Goal: Task Accomplishment & Management: Use online tool/utility

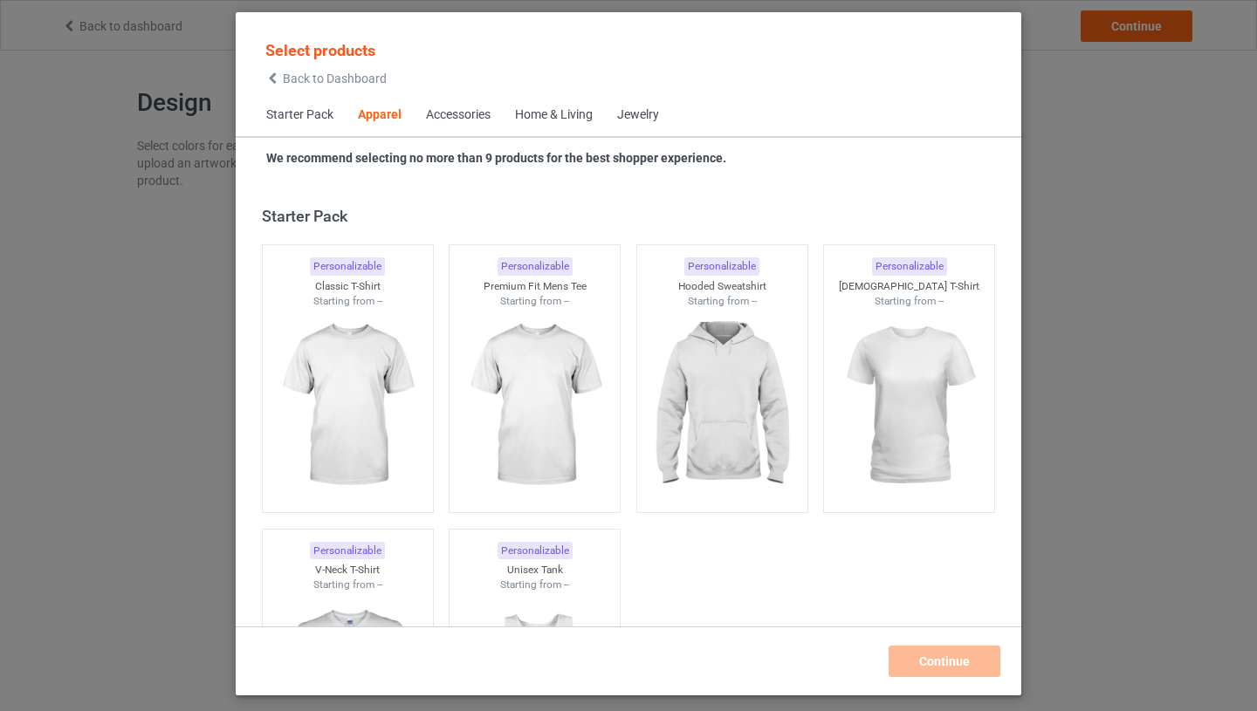
click at [299, 113] on span "Starter Pack" at bounding box center [300, 115] width 92 height 42
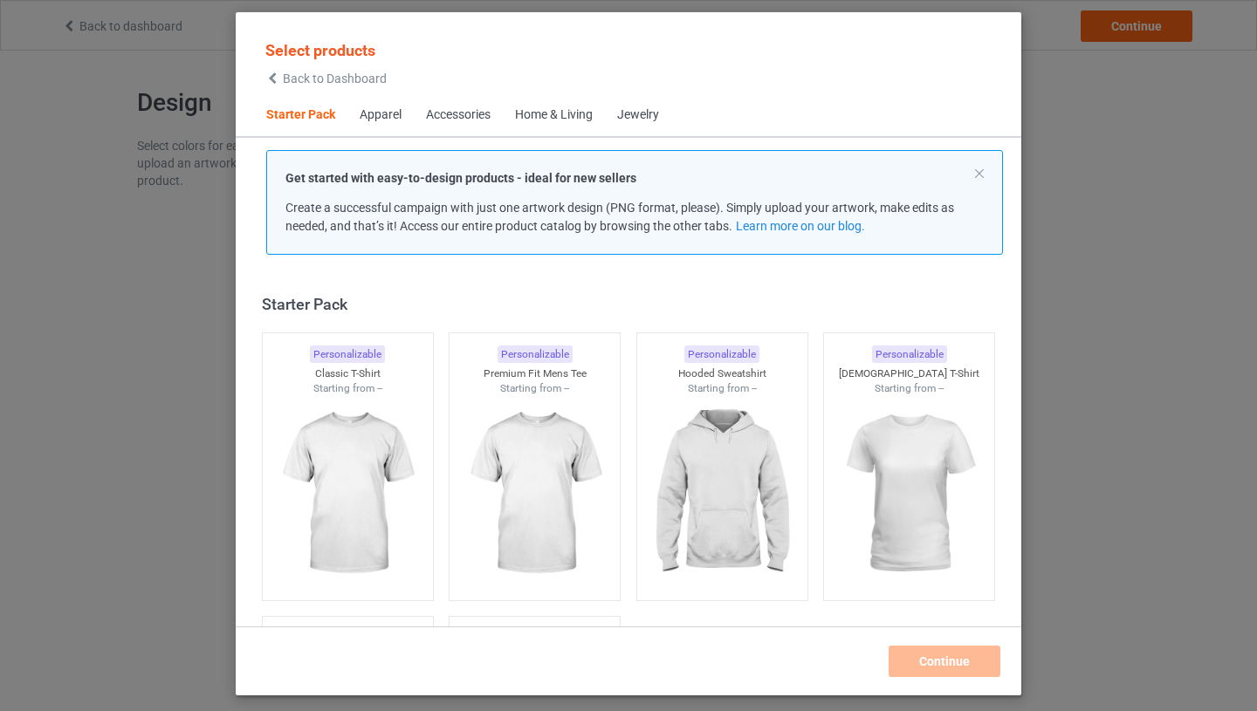
scroll to position [22, 0]
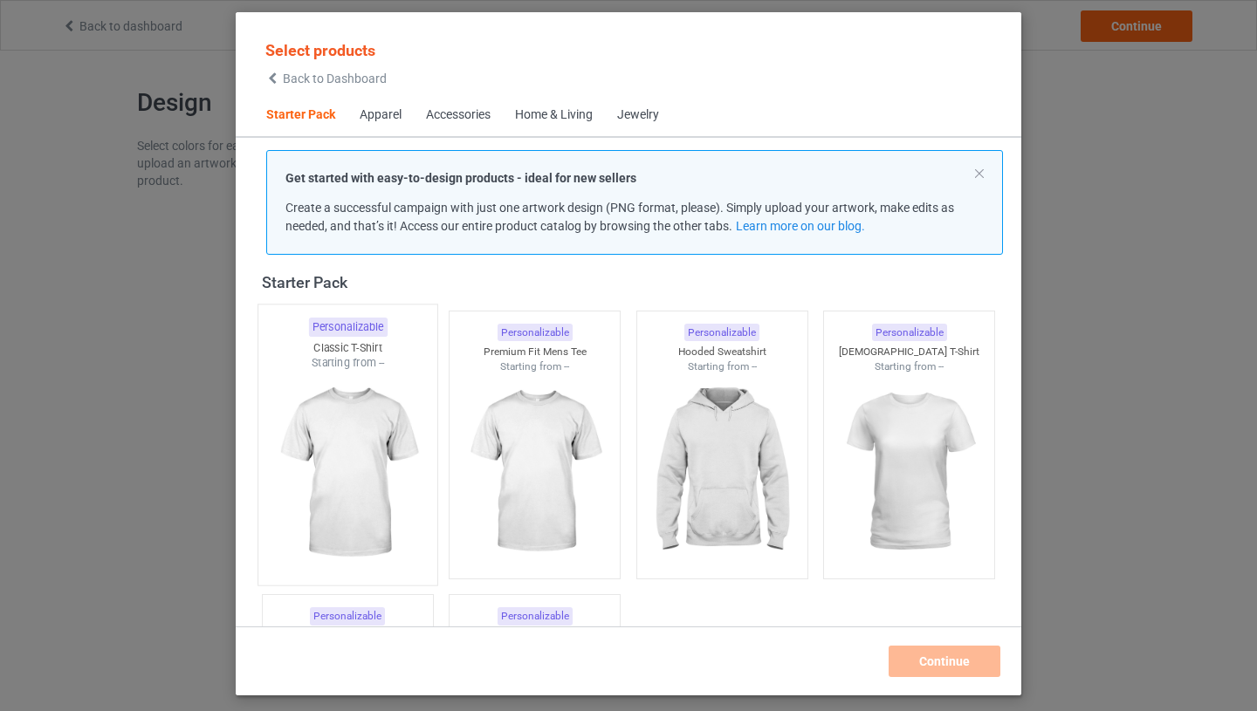
click at [343, 509] on img at bounding box center [347, 473] width 164 height 205
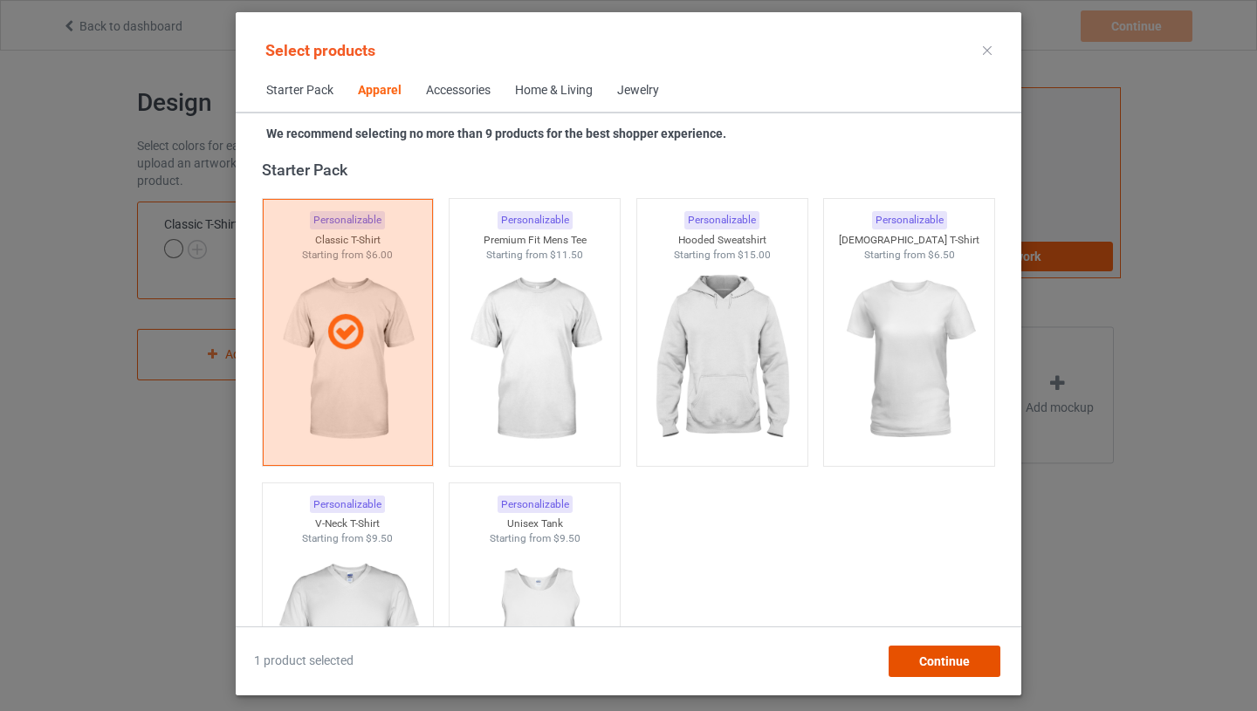
click at [965, 661] on span "Continue" at bounding box center [944, 662] width 51 height 14
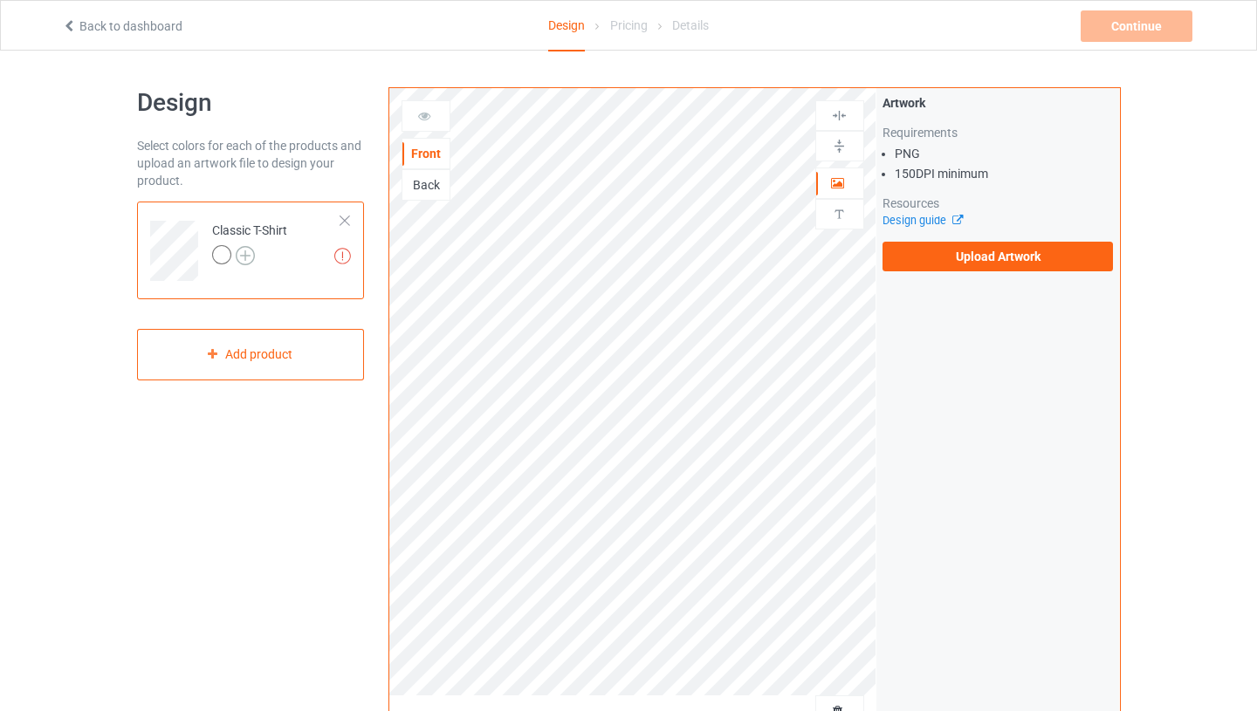
click at [250, 253] on img at bounding box center [245, 255] width 19 height 19
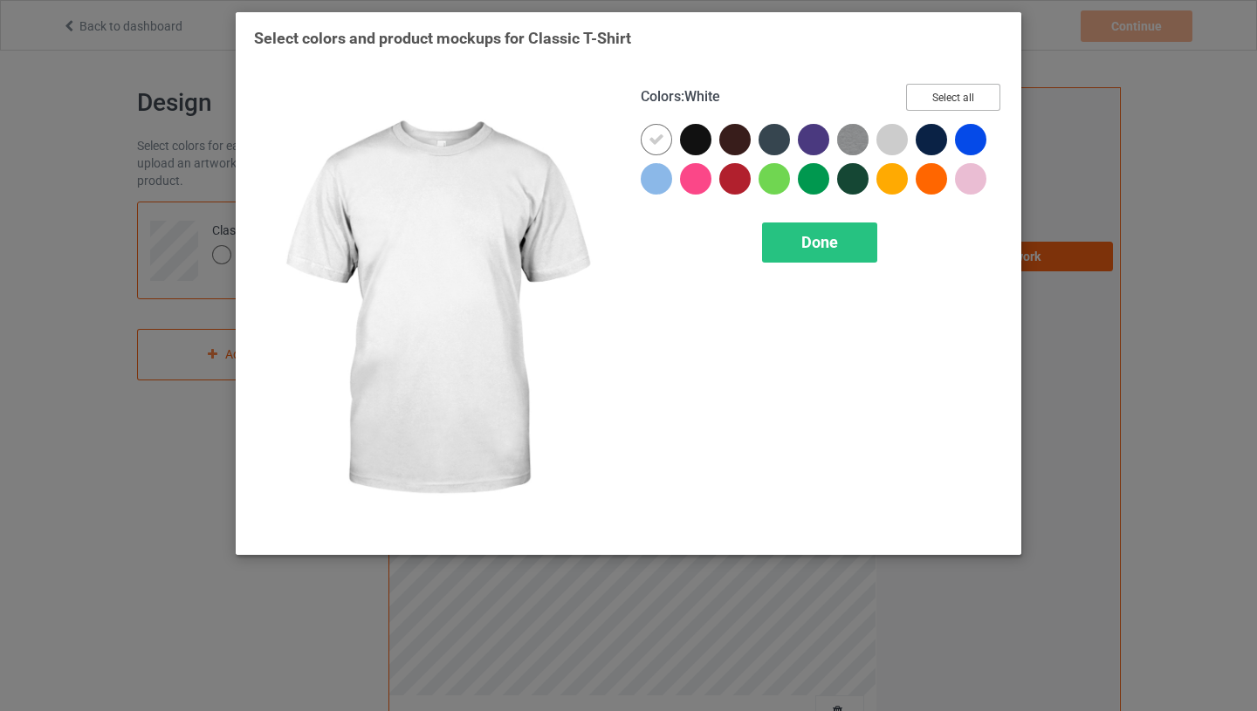
click at [964, 90] on button "Select all" at bounding box center [953, 97] width 94 height 27
click at [850, 242] on div "Done" at bounding box center [819, 243] width 115 height 40
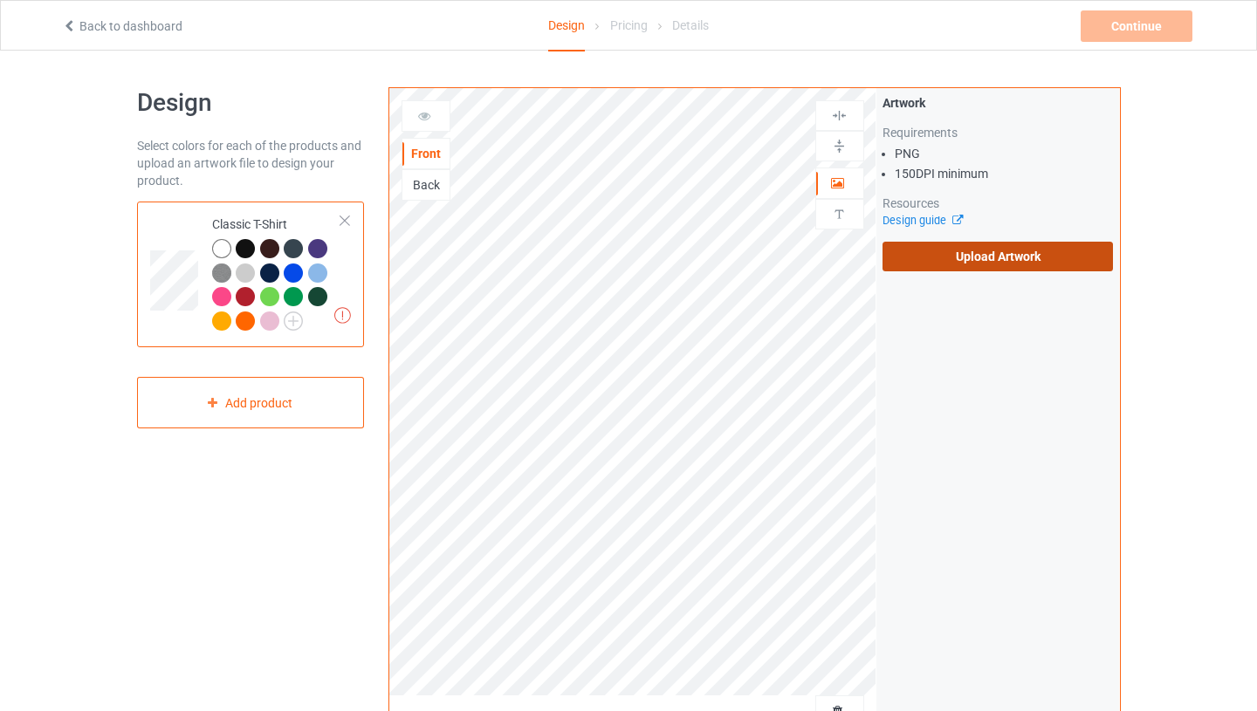
click at [1036, 263] on label "Upload Artwork" at bounding box center [998, 257] width 231 height 30
click at [0, 0] on input "Upload Artwork" at bounding box center [0, 0] width 0 height 0
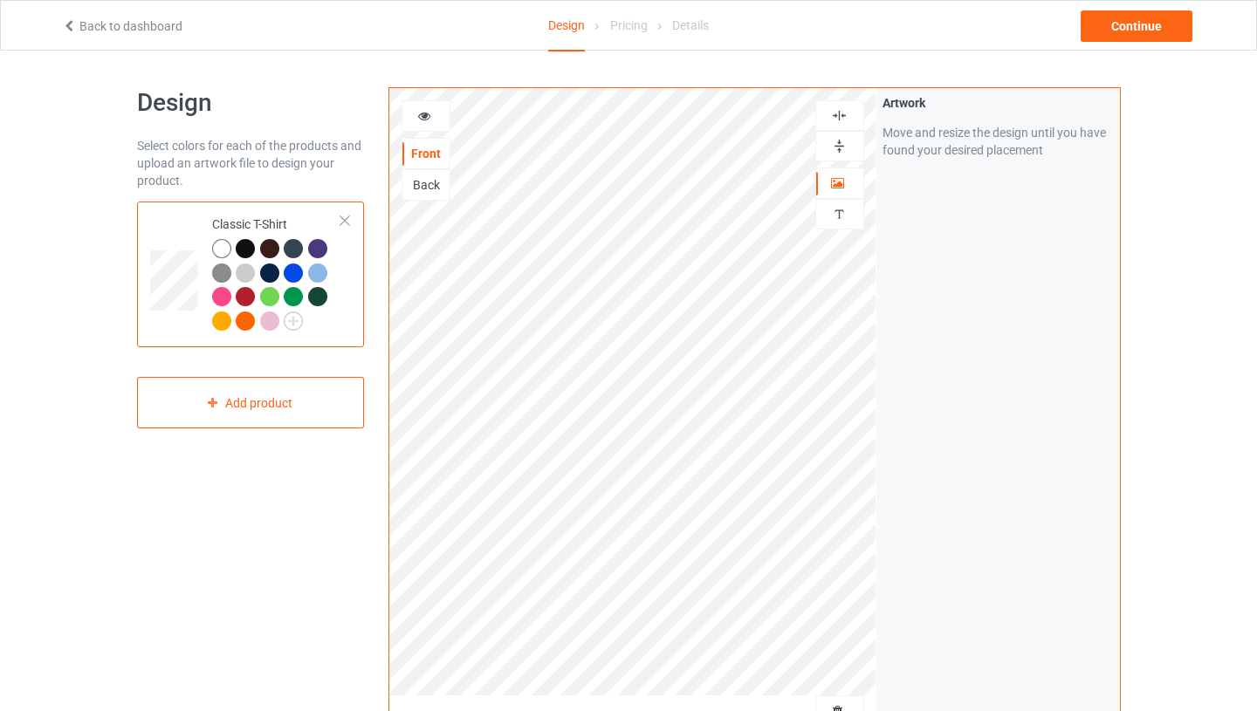
scroll to position [418, 0]
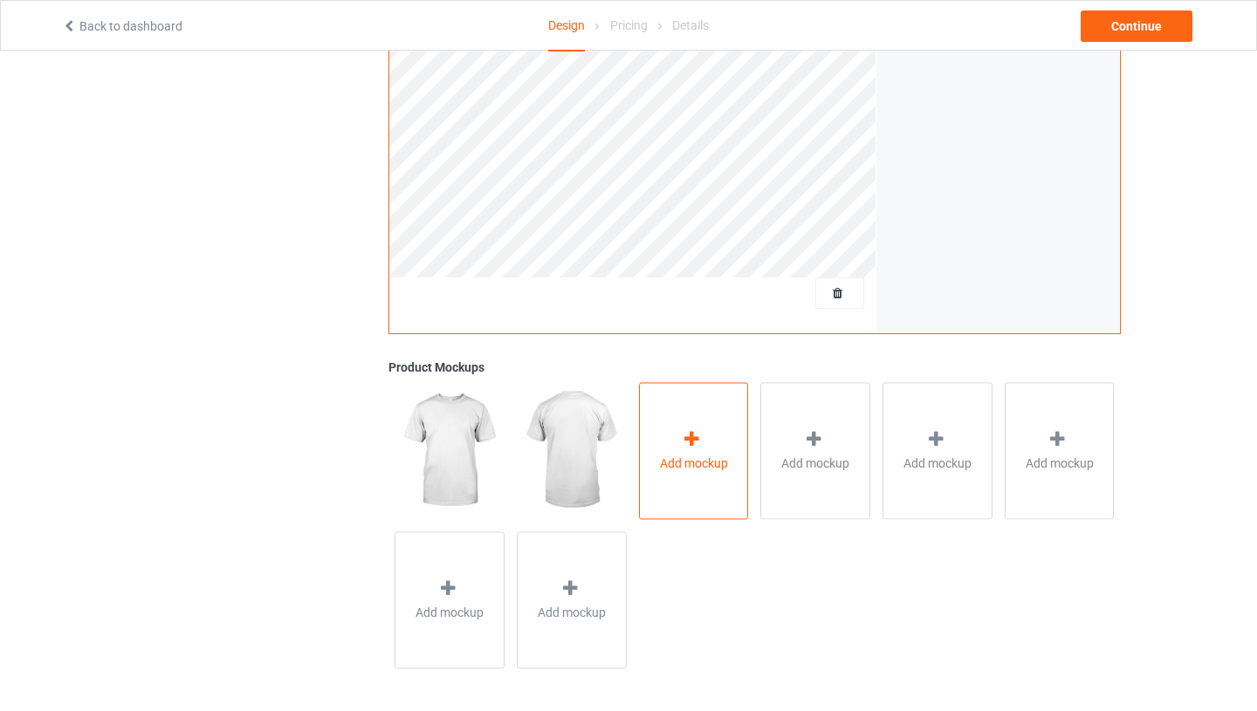
click at [690, 478] on div "Add mockup" at bounding box center [694, 450] width 110 height 137
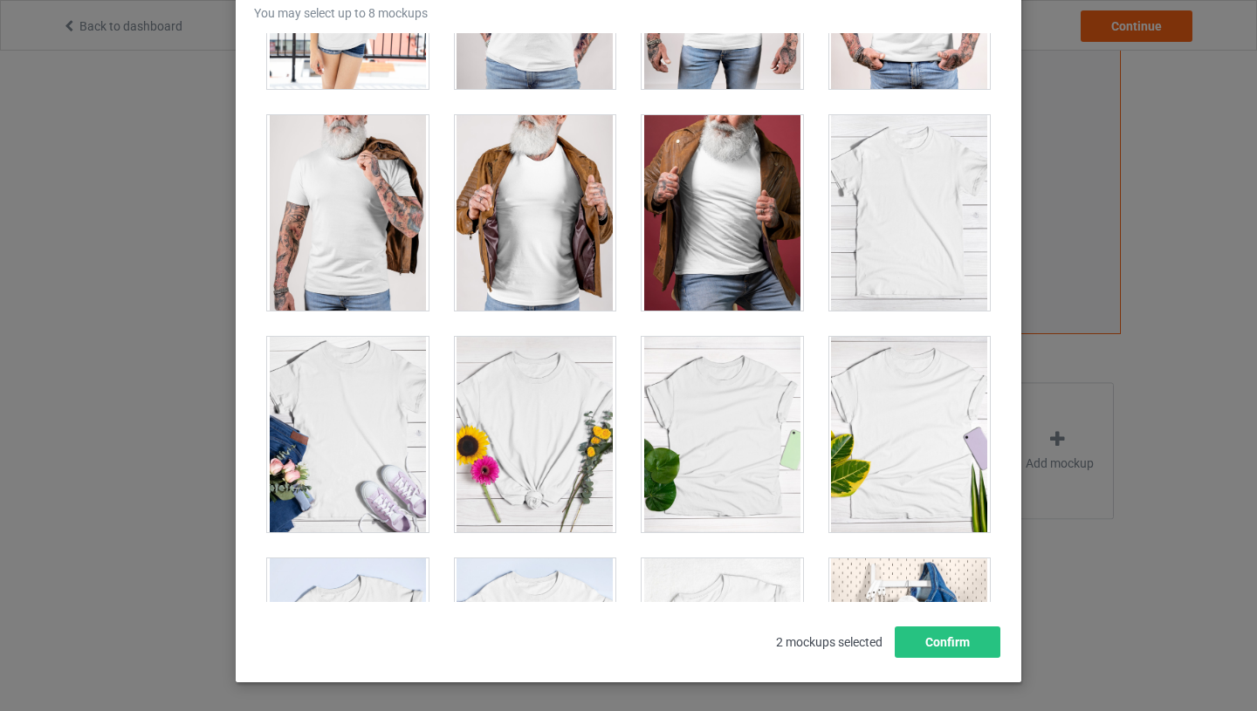
scroll to position [24930, 0]
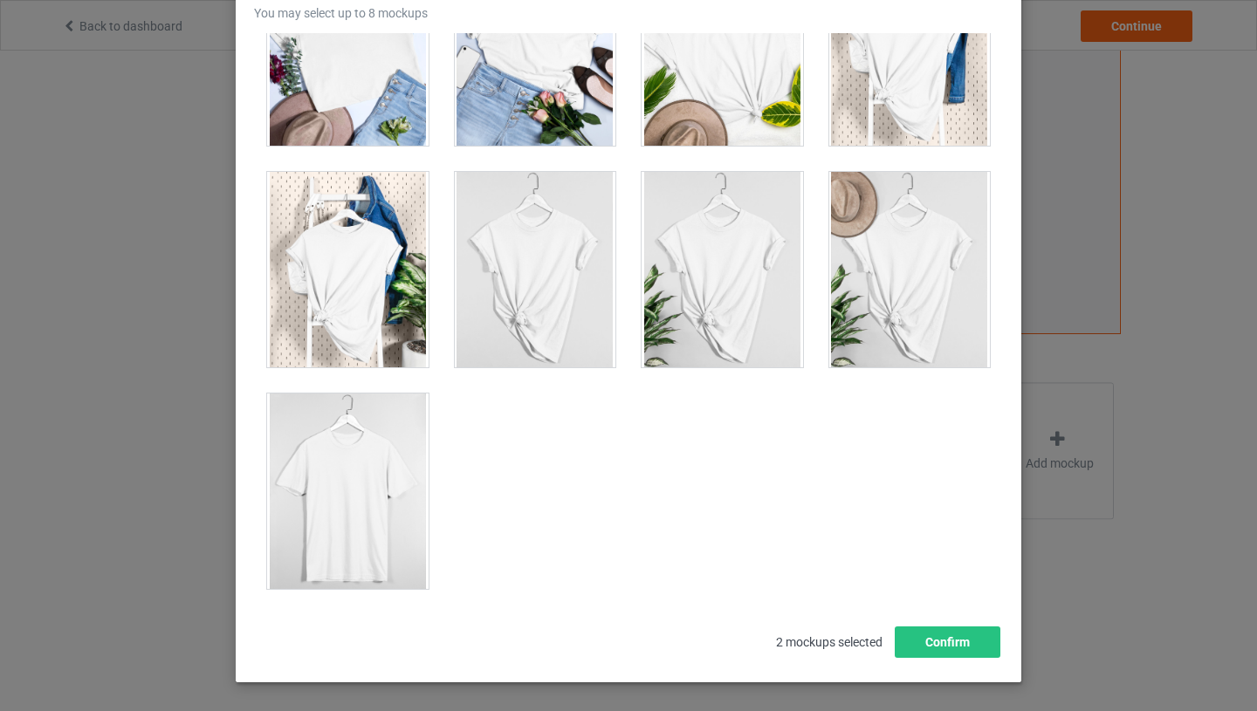
click at [347, 458] on div at bounding box center [347, 492] width 161 height 196
click at [950, 638] on button "Confirm" at bounding box center [948, 642] width 106 height 31
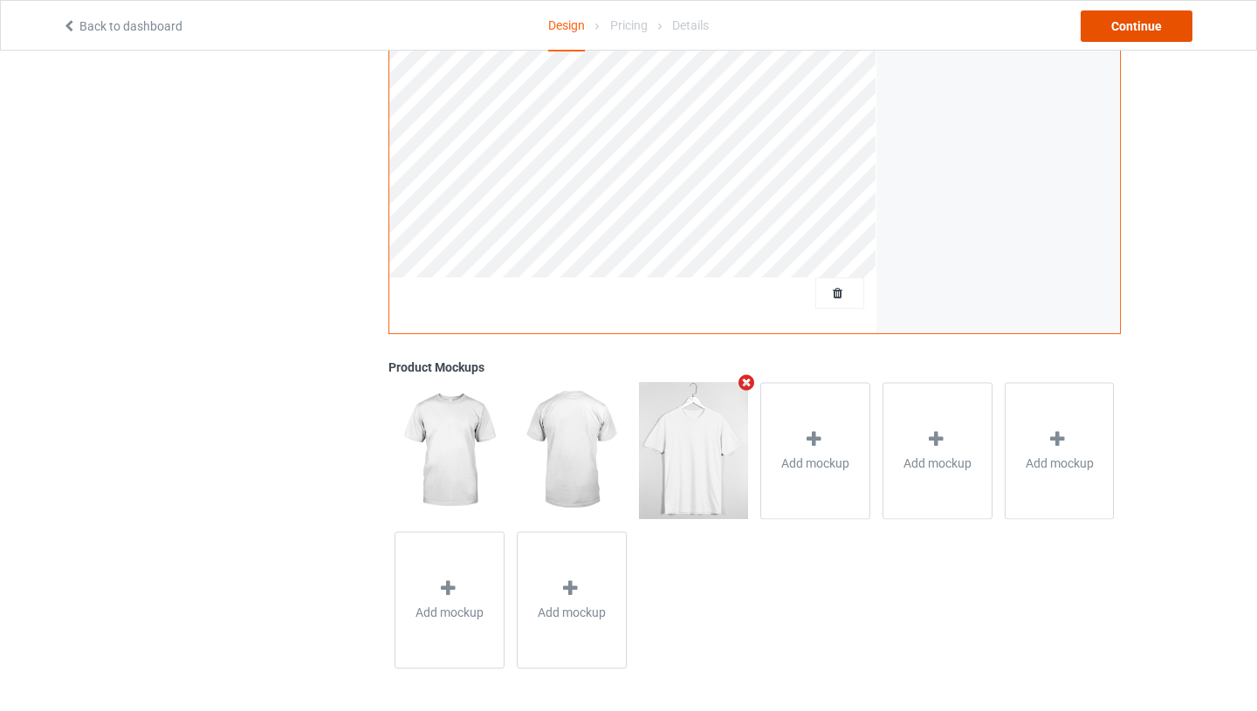
click at [1143, 22] on div "Continue" at bounding box center [1137, 25] width 112 height 31
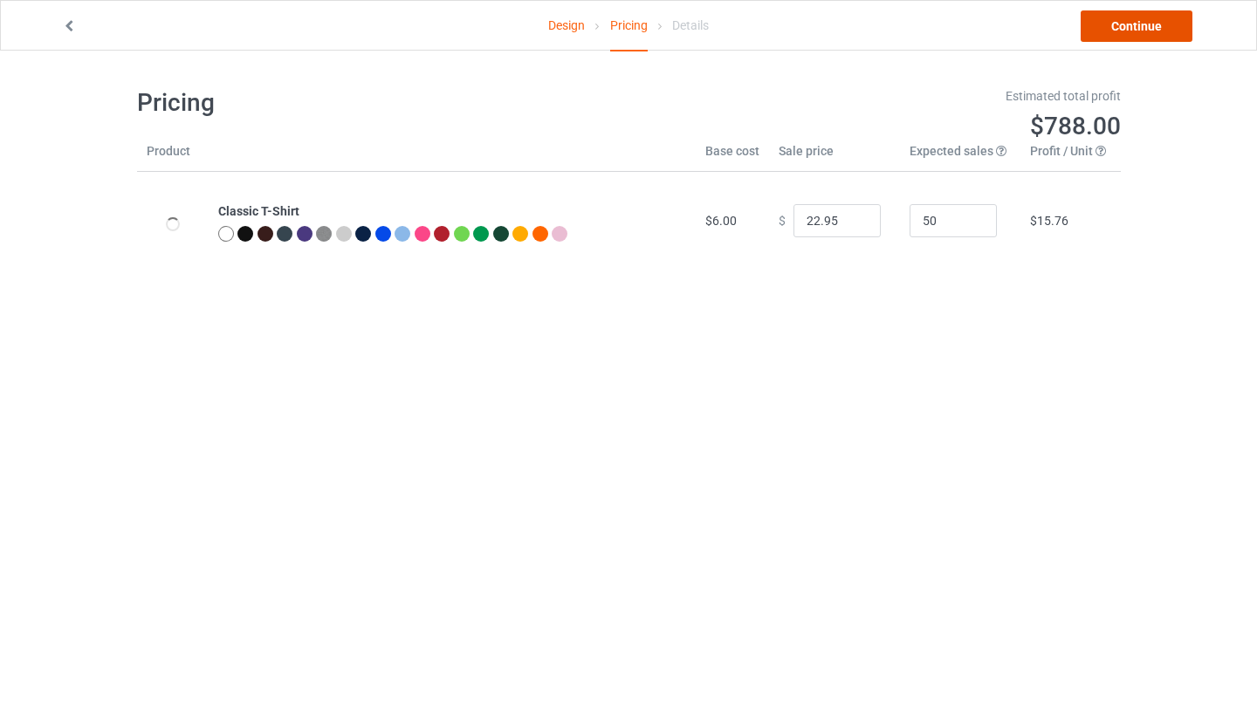
click at [1115, 30] on link "Continue" at bounding box center [1137, 25] width 112 height 31
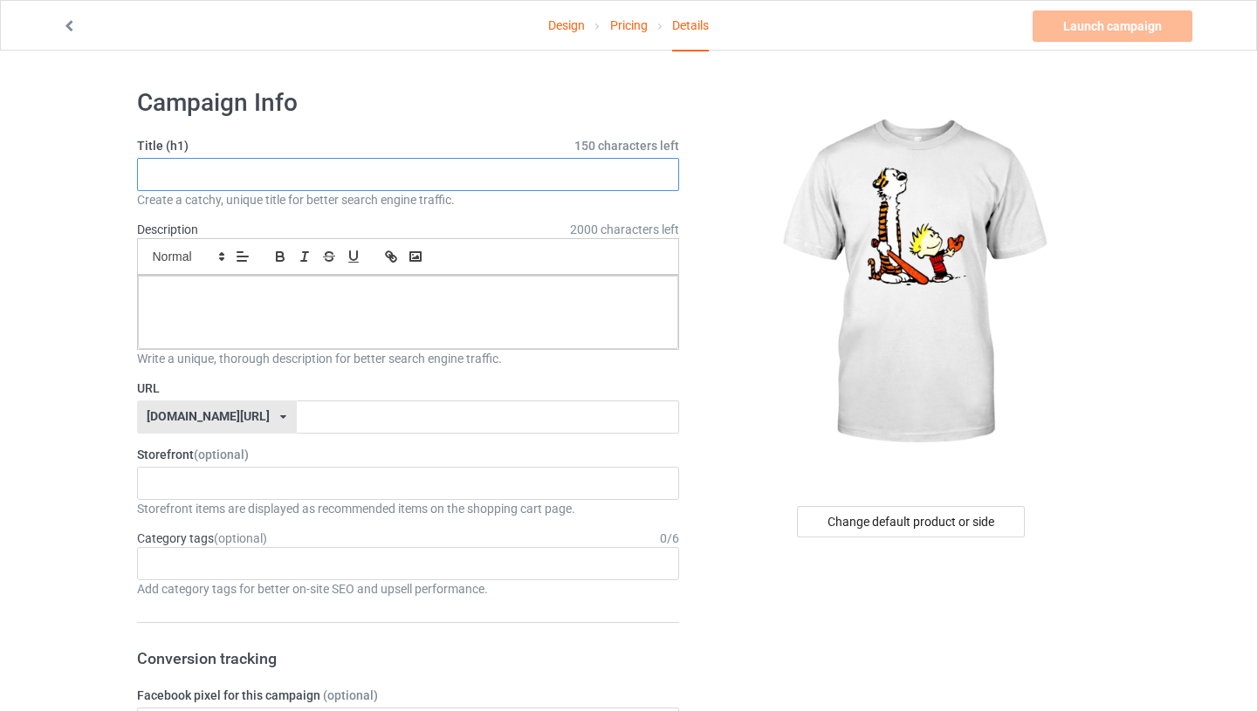
click at [344, 177] on input "text" at bounding box center [408, 174] width 543 height 33
paste input "[PERSON_NAME] and [PERSON_NAME] baseball"
type input "[PERSON_NAME] and [PERSON_NAME] baseball"
click at [437, 318] on div at bounding box center [408, 312] width 541 height 73
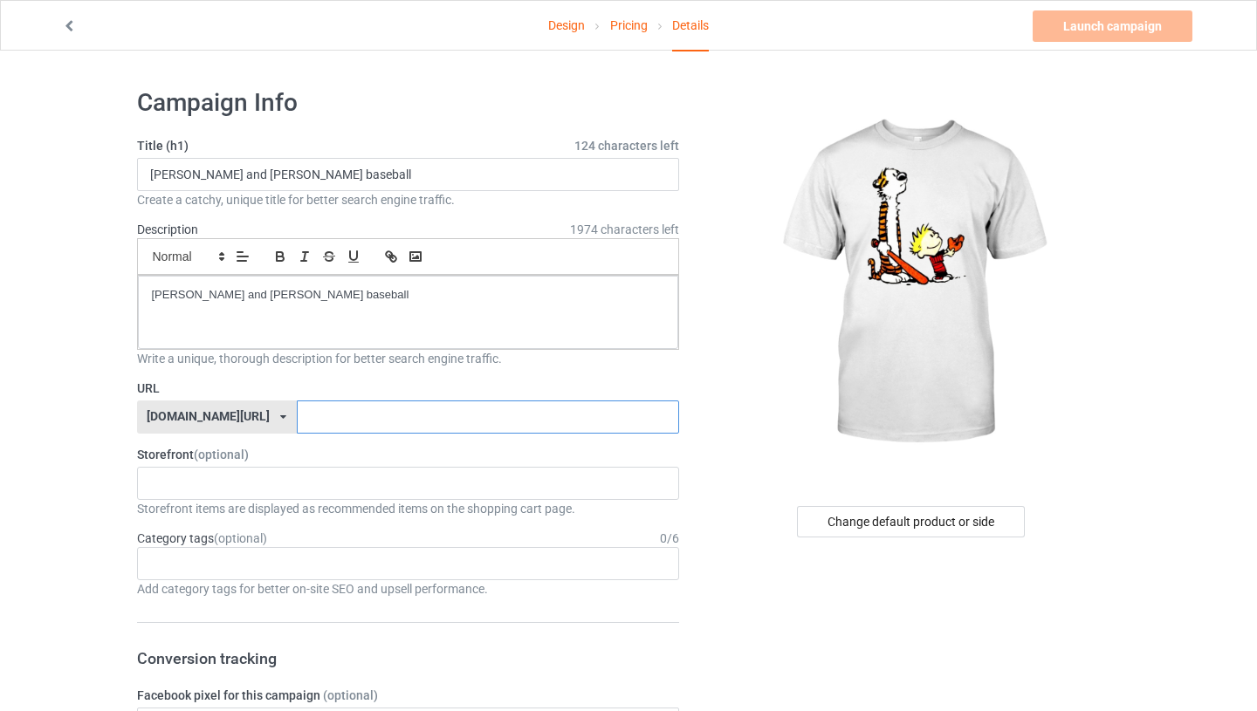
click at [361, 423] on input "text" at bounding box center [488, 417] width 382 height 33
paste input "[PERSON_NAME] and [PERSON_NAME] baseball"
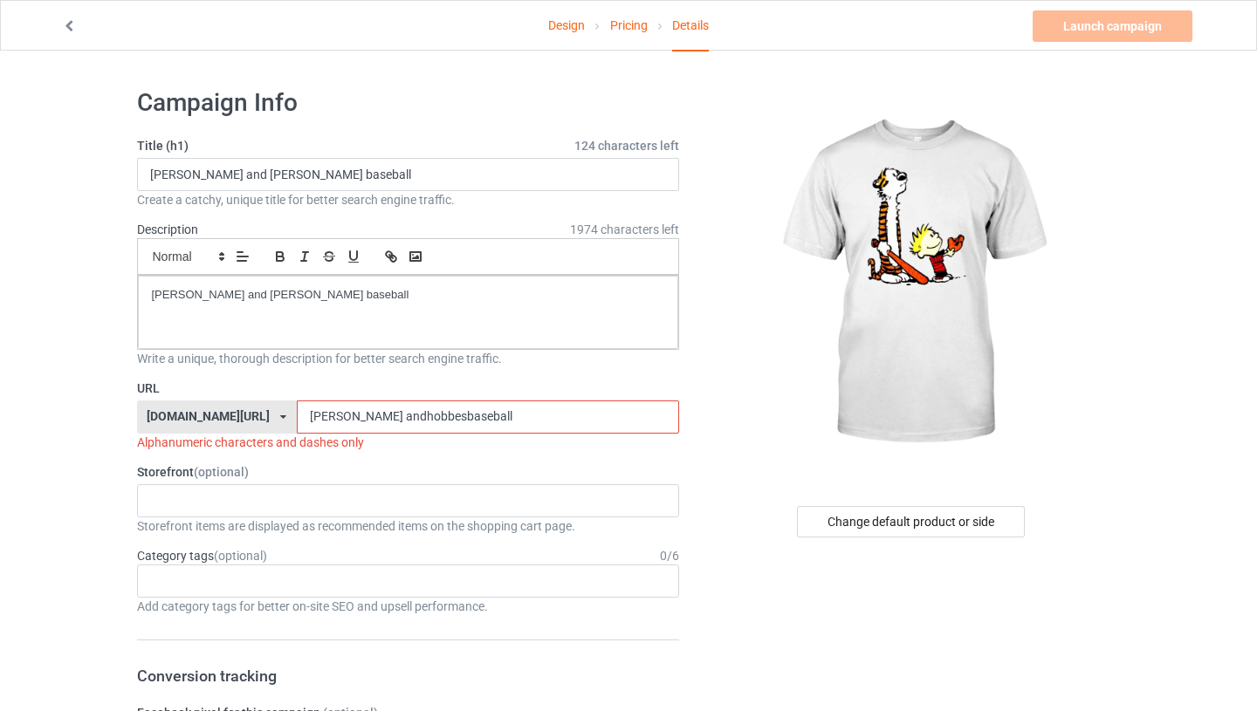
type input "calvinandhobbesbaseball"
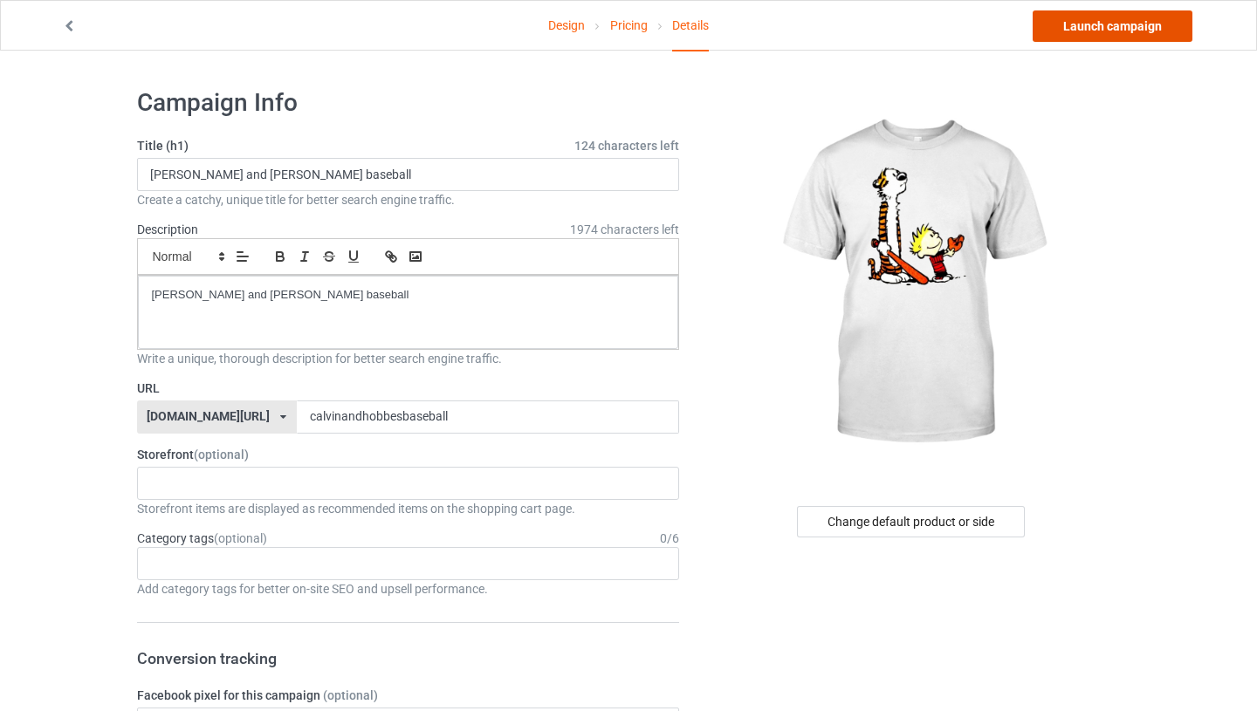
click at [1126, 21] on link "Launch campaign" at bounding box center [1113, 25] width 160 height 31
